Goal: Task Accomplishment & Management: Use online tool/utility

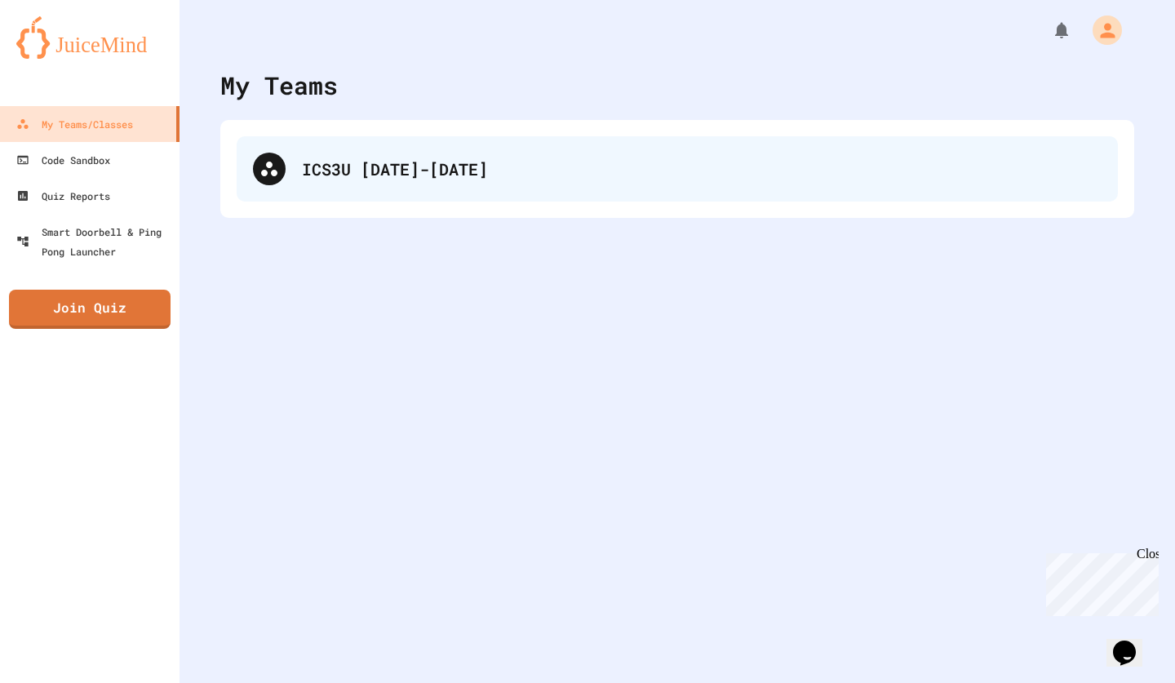
click at [371, 150] on div "ICS3U [DATE]-[DATE]" at bounding box center [678, 168] width 882 height 65
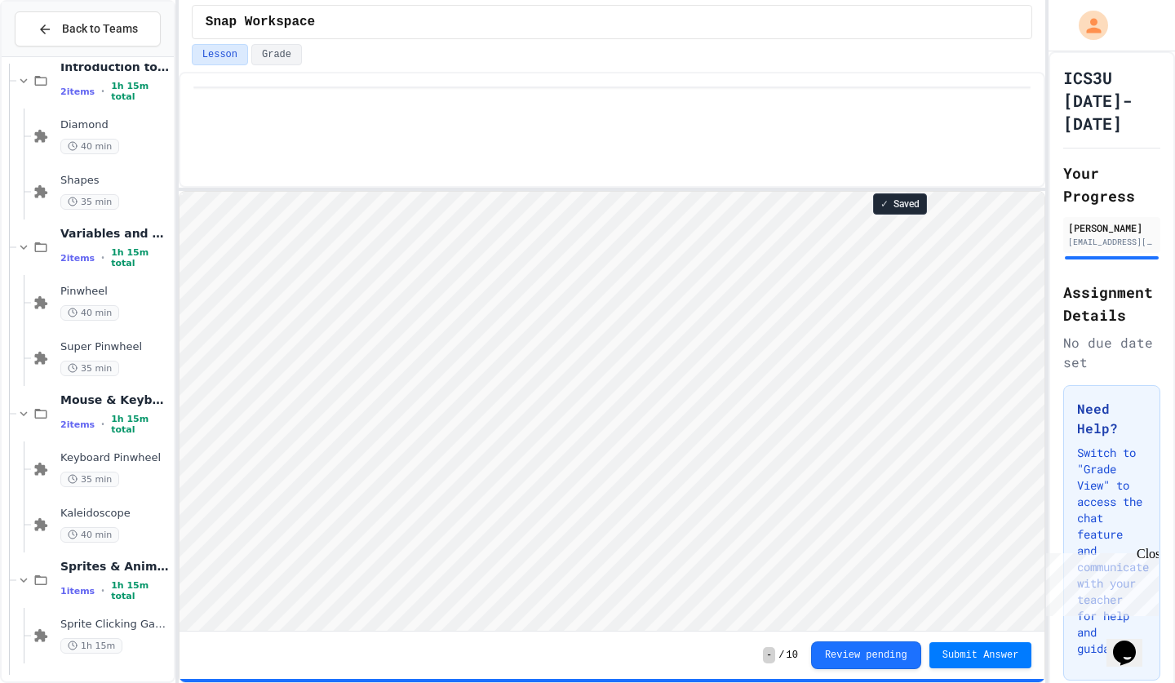
scroll to position [185, 0]
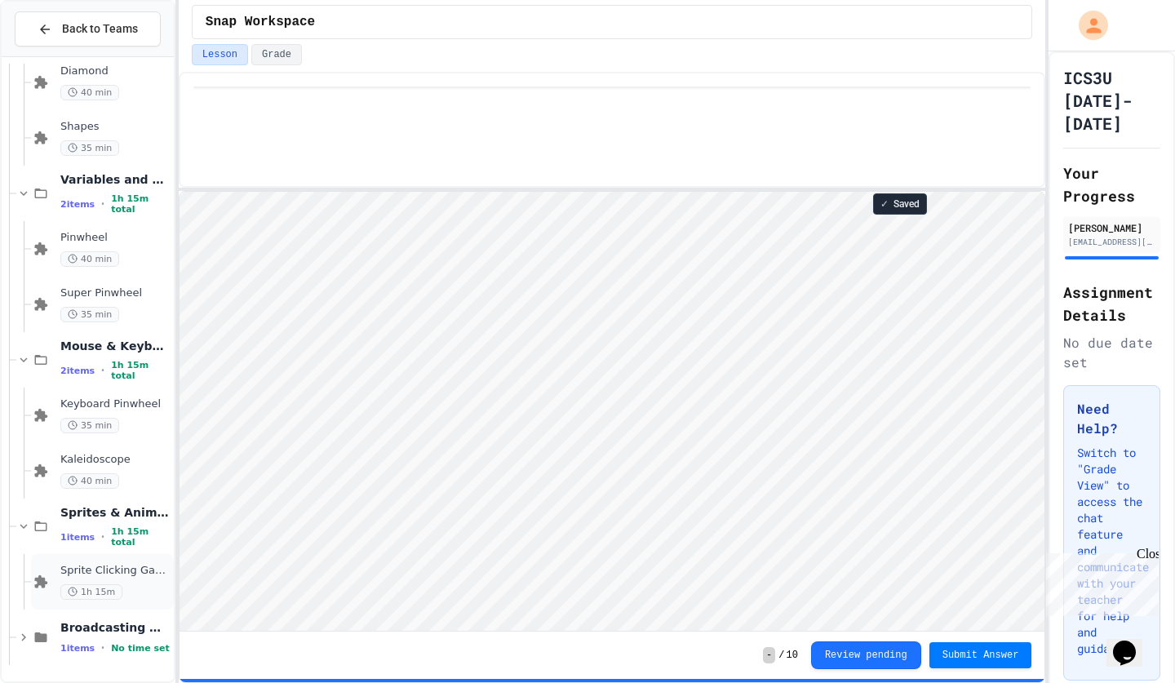
click at [102, 561] on div "Sprite Clicking Game 1h 15m" at bounding box center [102, 582] width 143 height 56
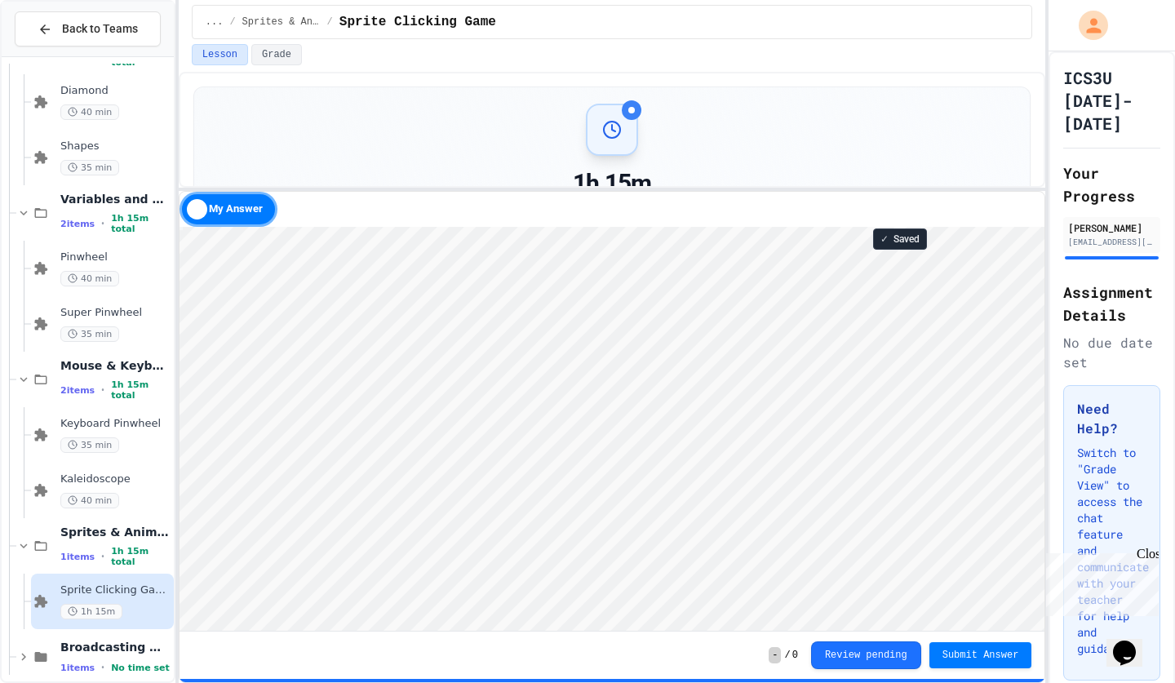
type textarea "*"
type textarea "**"
click at [176, 313] on div at bounding box center [177, 341] width 3 height 683
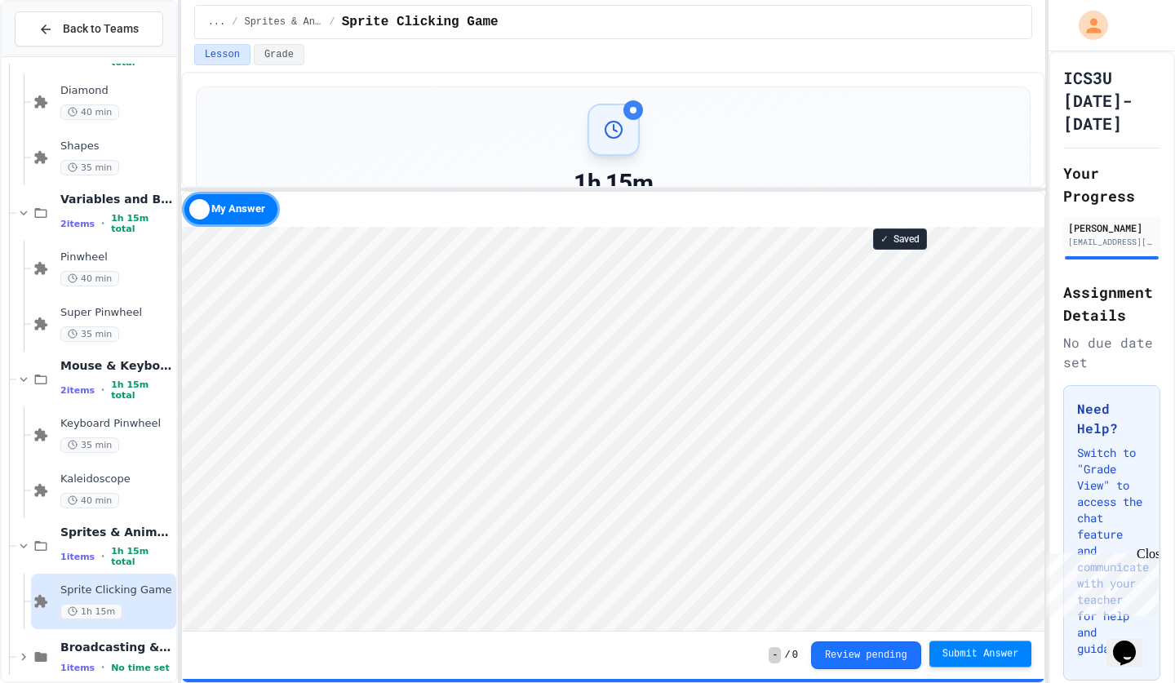
click at [971, 652] on span "Submit Answer" at bounding box center [981, 653] width 77 height 13
